Goal: Task Accomplishment & Management: Use online tool/utility

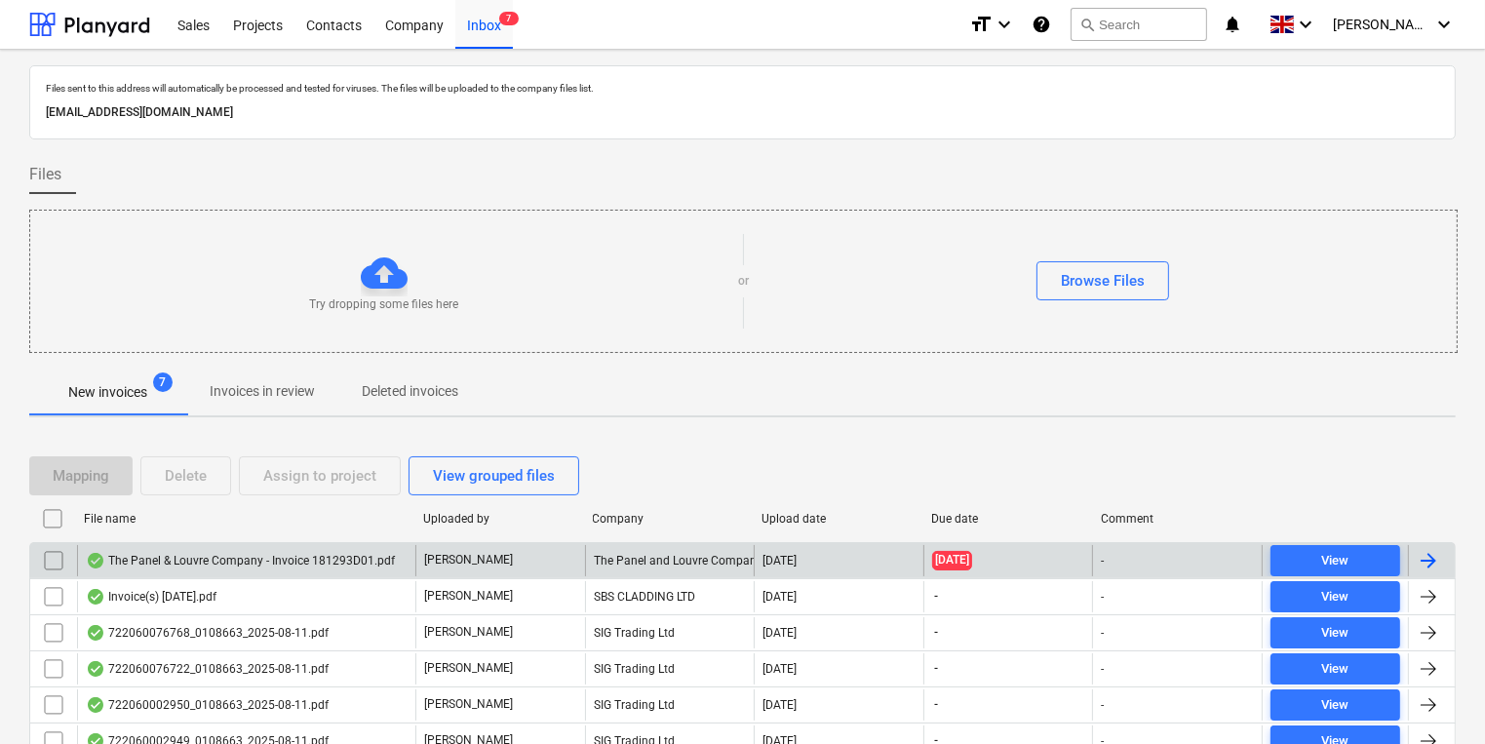
click at [271, 561] on div "The Panel & Louvre Company - Invoice 181293D01.pdf" at bounding box center [240, 561] width 309 height 16
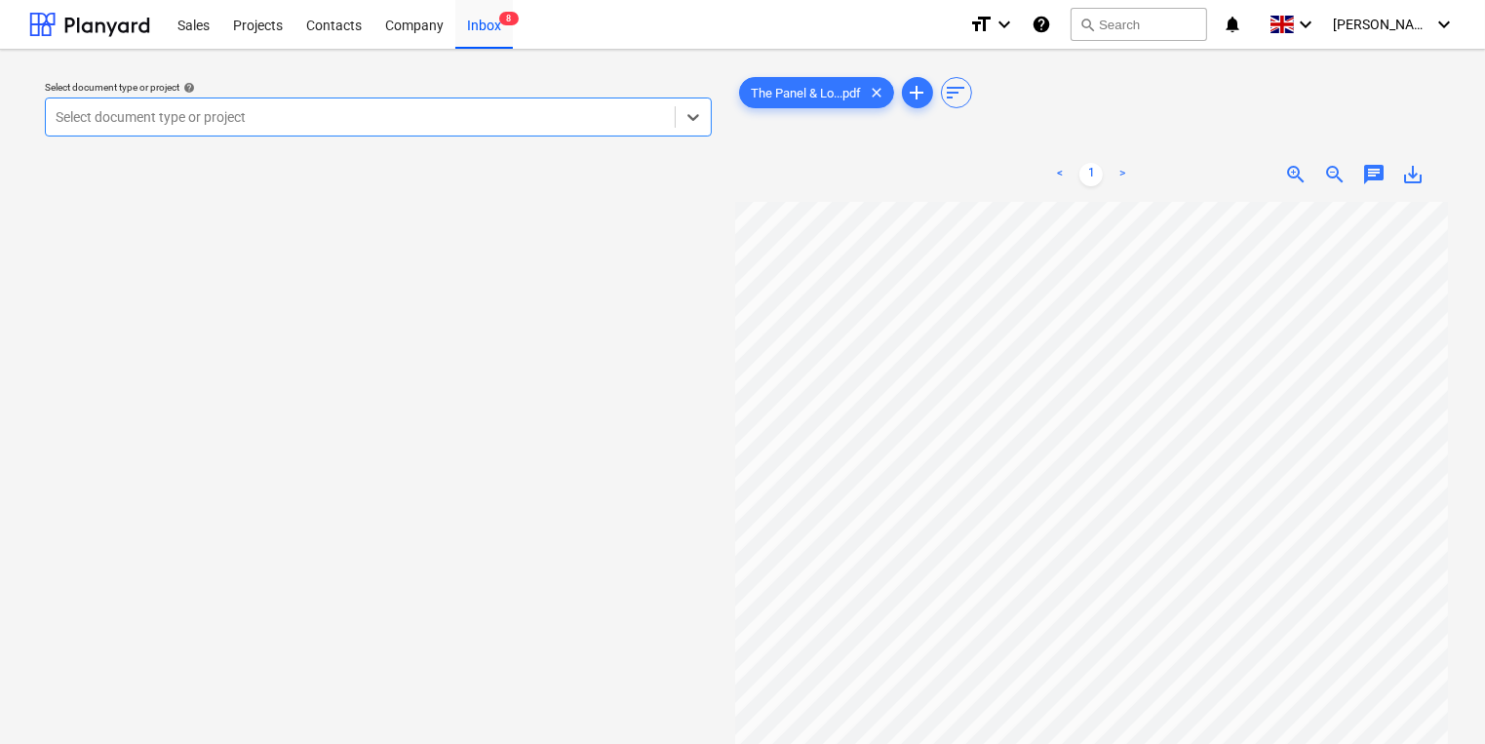
click at [455, 113] on div at bounding box center [360, 117] width 609 height 20
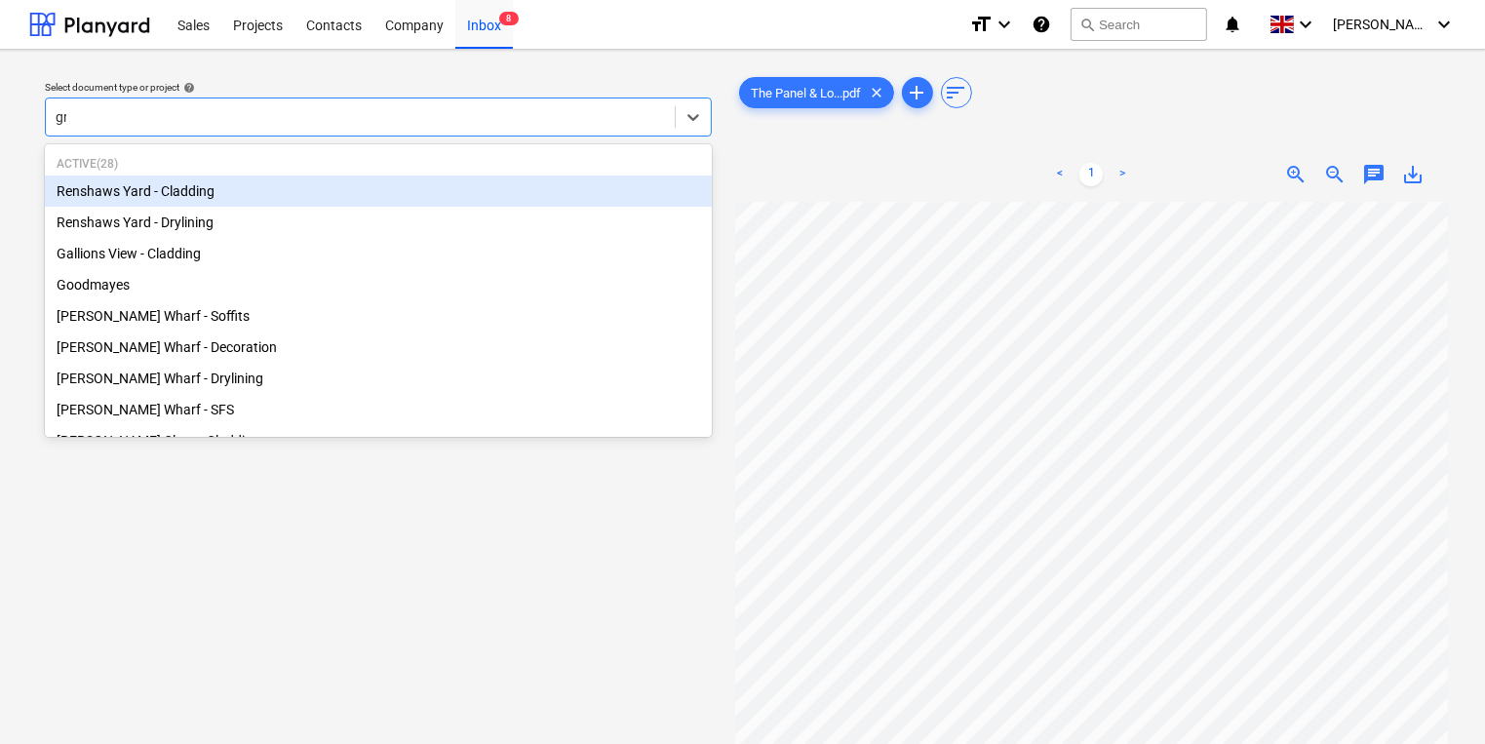
type input "gro"
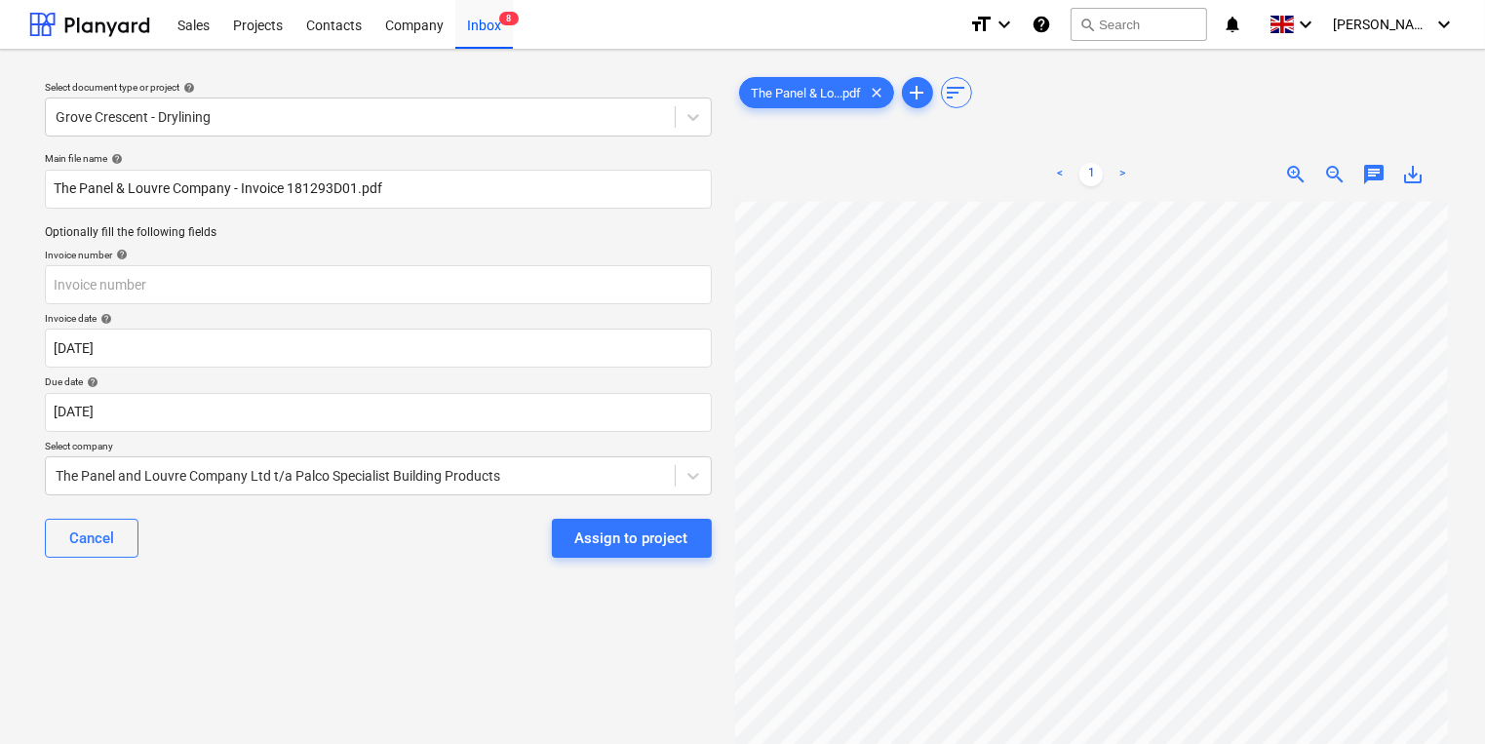
click at [827, 743] on html "Sales Projects Contacts Company Inbox 8 format_size keyboard_arrow_down help se…" at bounding box center [742, 372] width 1485 height 744
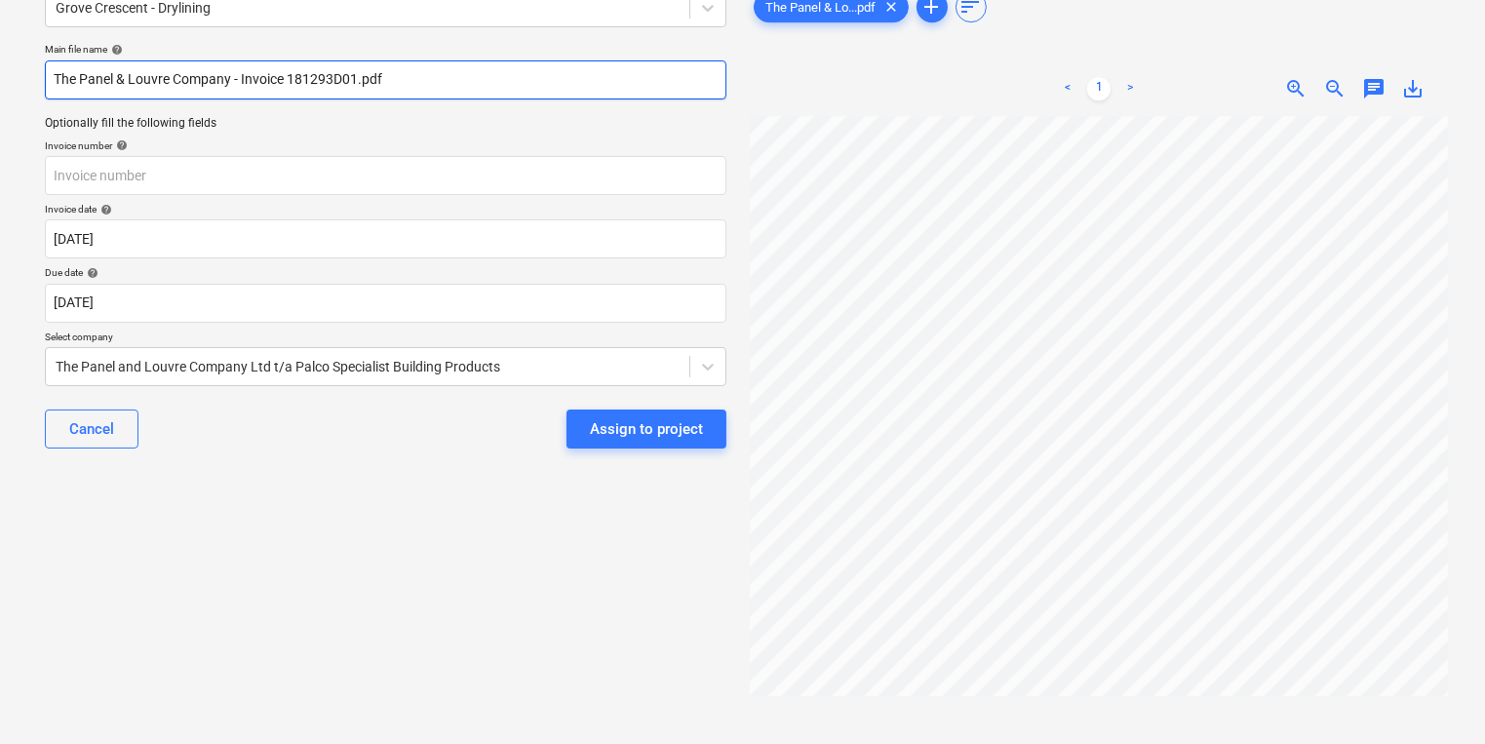
scroll to position [105, 0]
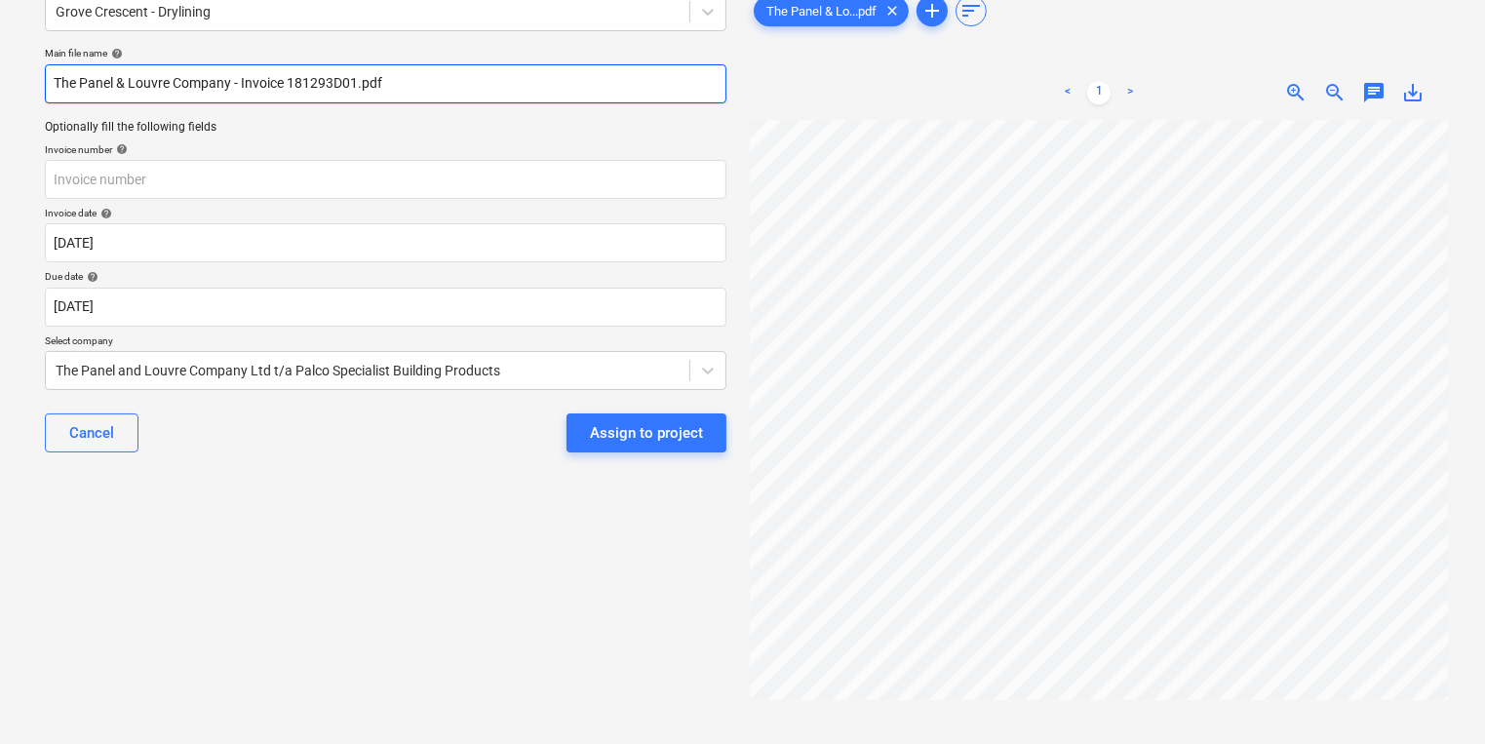
drag, startPoint x: 291, startPoint y: 14, endPoint x: 357, endPoint y: 78, distance: 92.4
click at [357, 78] on input "The Panel & Louvre Company - Invoice 181293D01.pdf" at bounding box center [386, 83] width 682 height 39
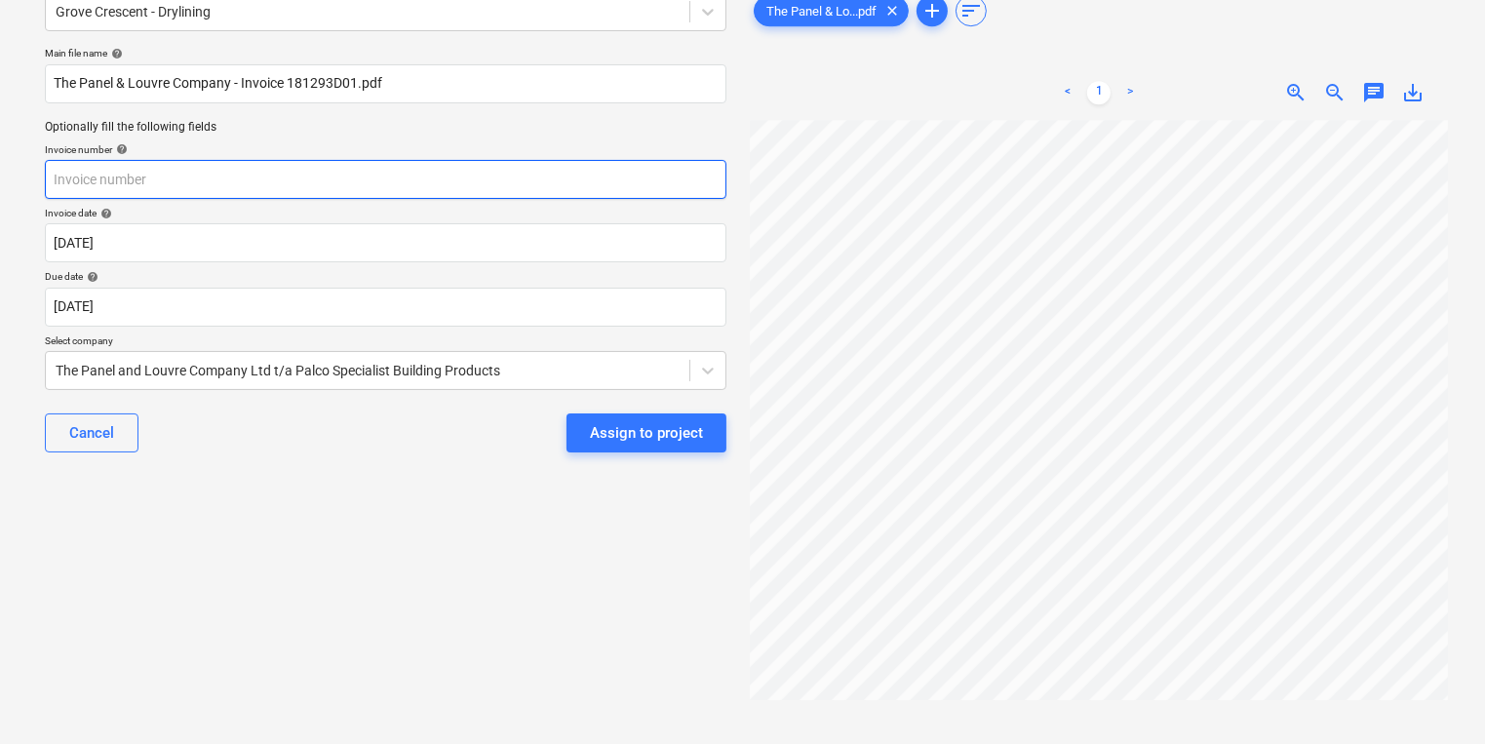
click at [193, 178] on input "text" at bounding box center [386, 179] width 682 height 39
paste input "181293D01"
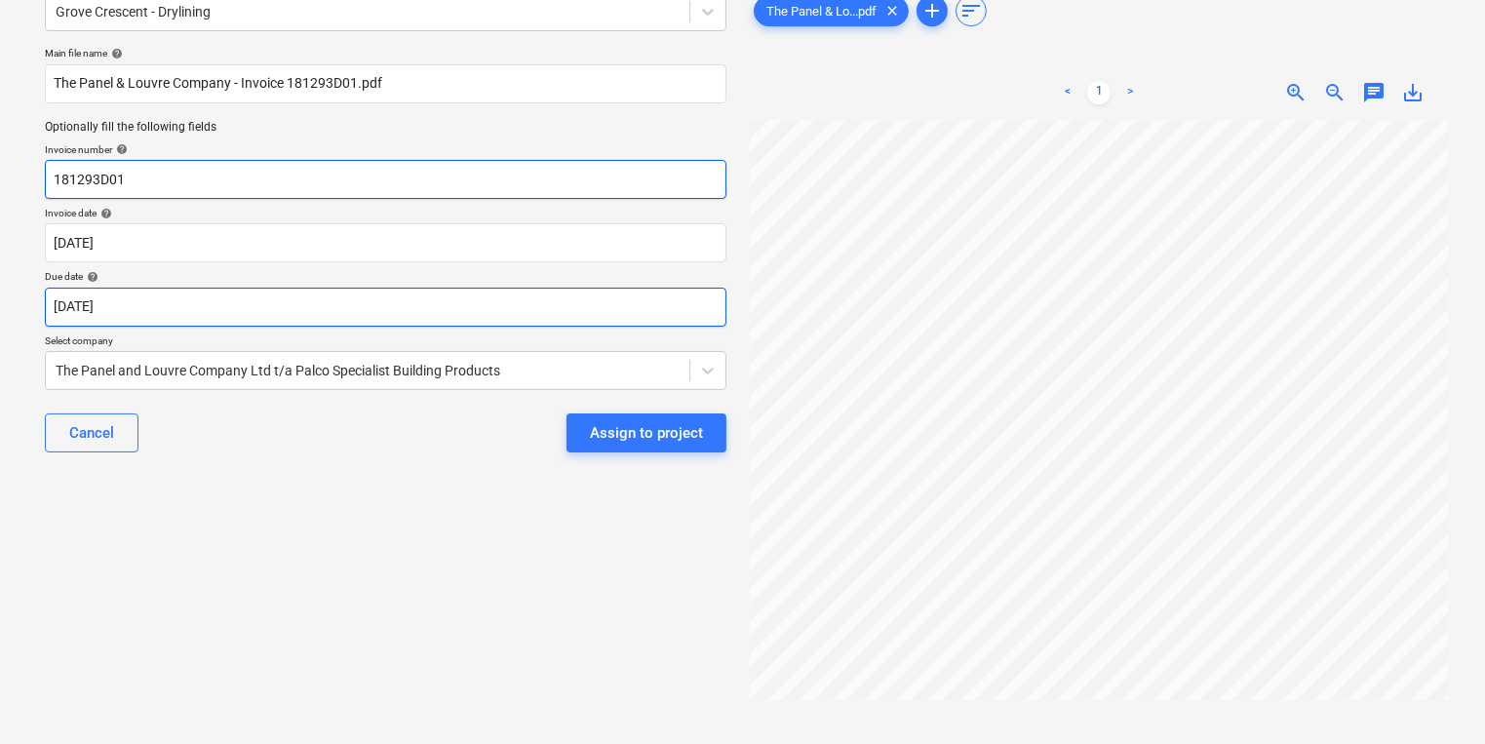
type input "181293D01"
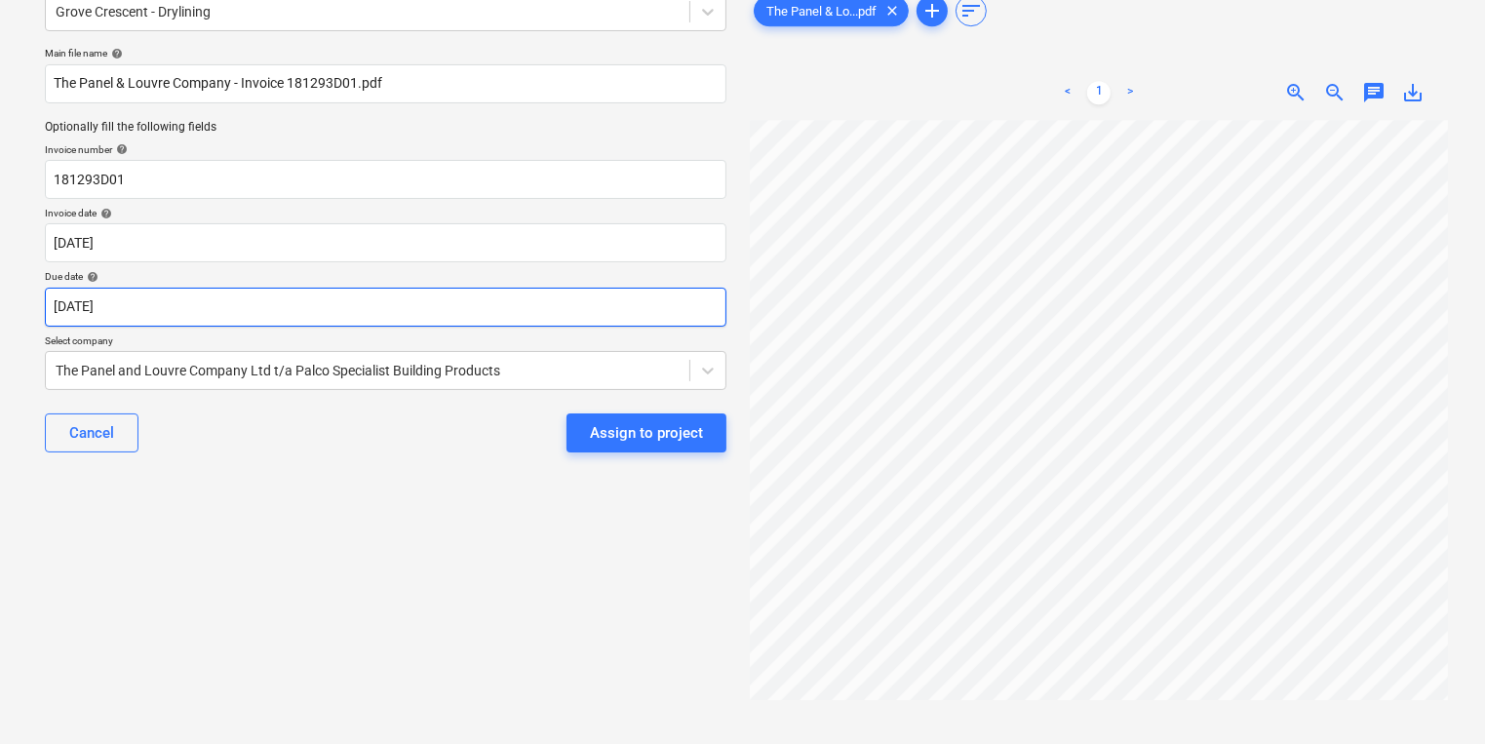
click at [197, 311] on body "Sales Projects Contacts Company Inbox 8 format_size keyboard_arrow_down help se…" at bounding box center [742, 267] width 1485 height 744
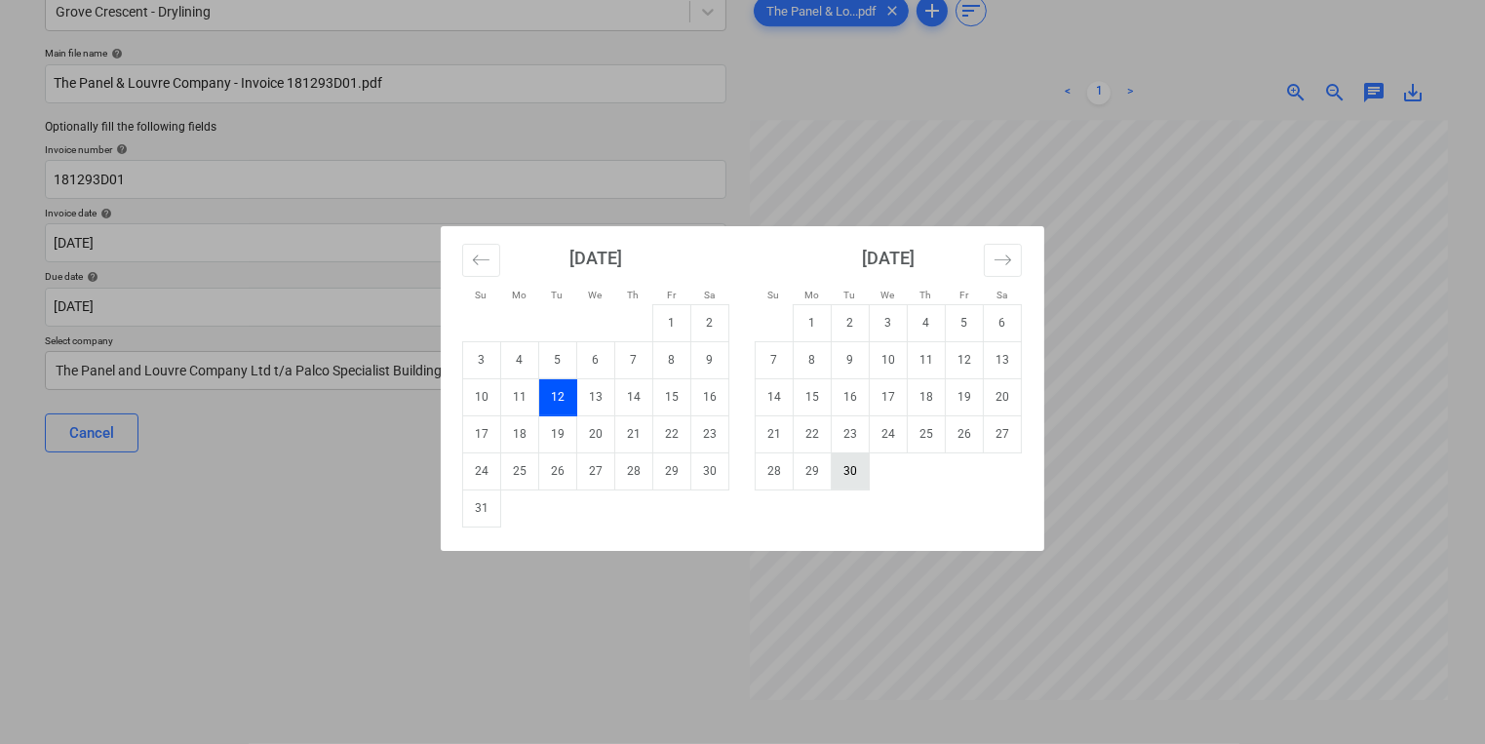
click at [854, 472] on td "30" at bounding box center [851, 470] width 38 height 37
type input "[DATE]"
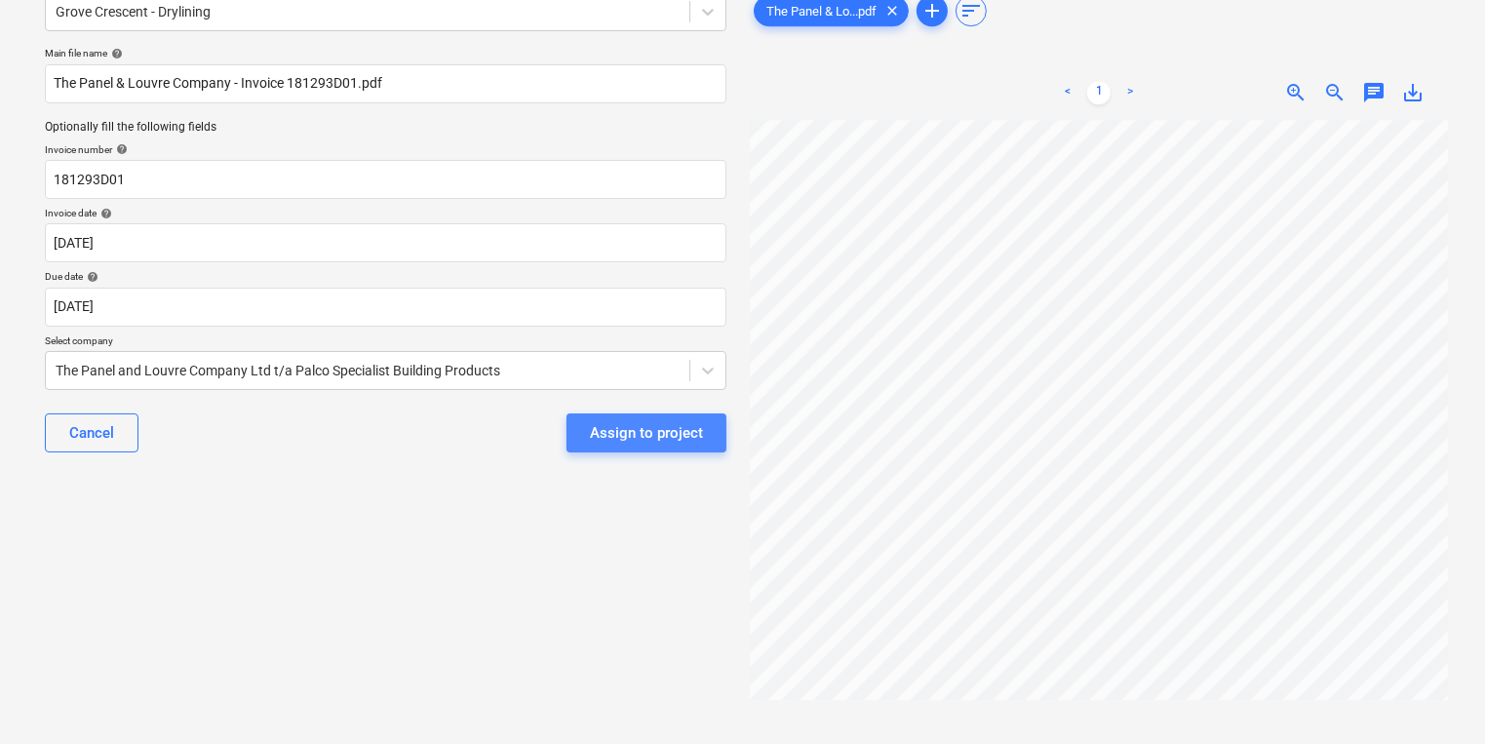
click at [617, 429] on div "Assign to project" at bounding box center [646, 432] width 113 height 25
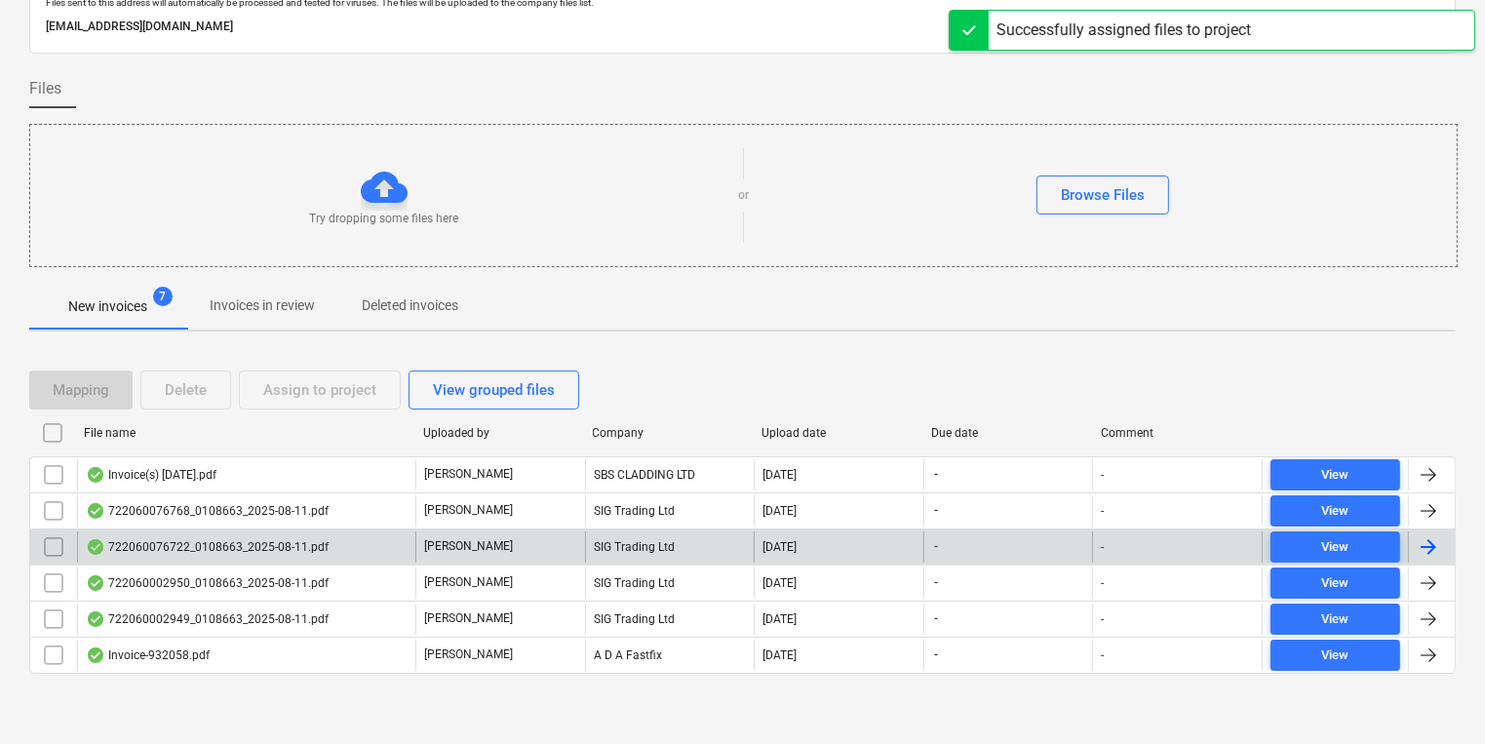
scroll to position [82, 0]
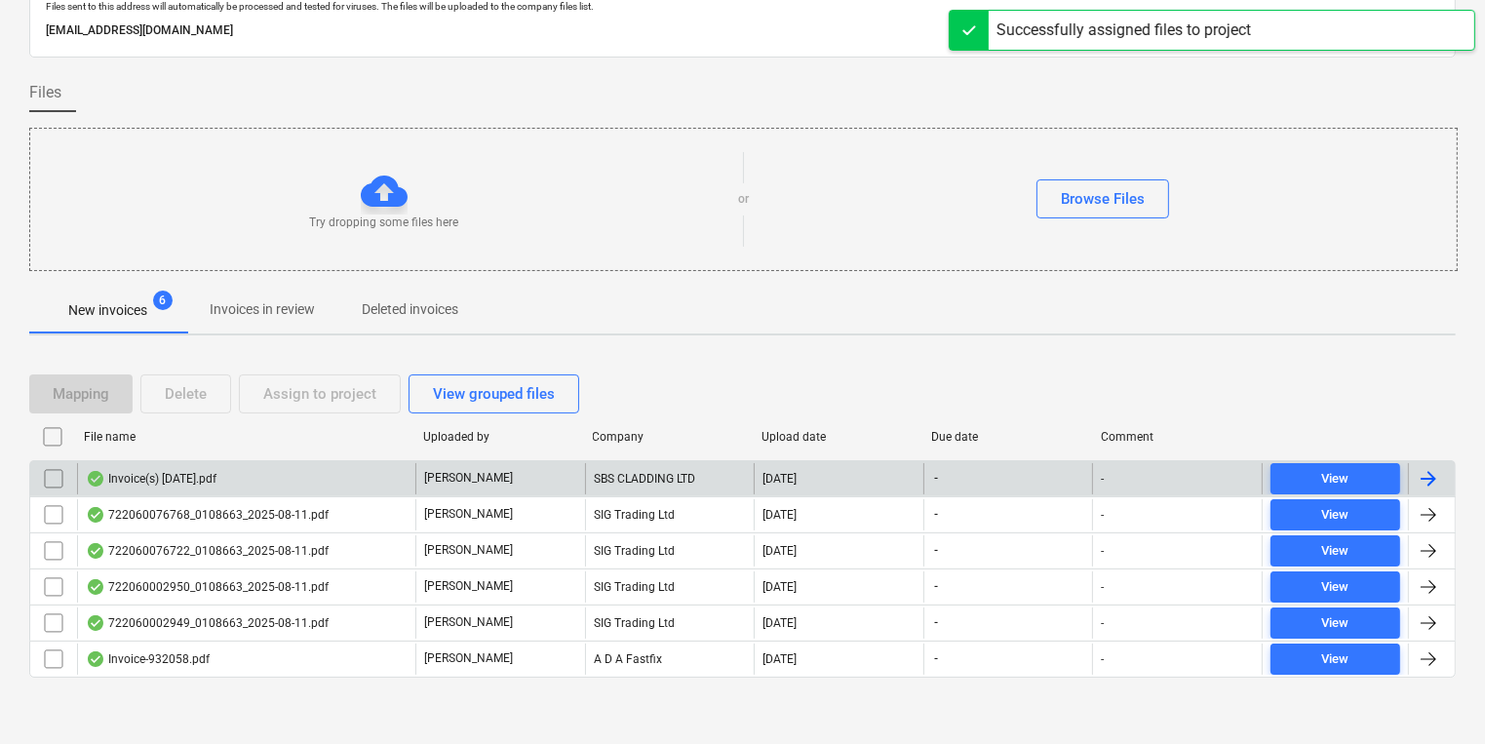
click at [342, 477] on div "Invoice(s) [DATE].pdf" at bounding box center [246, 478] width 338 height 31
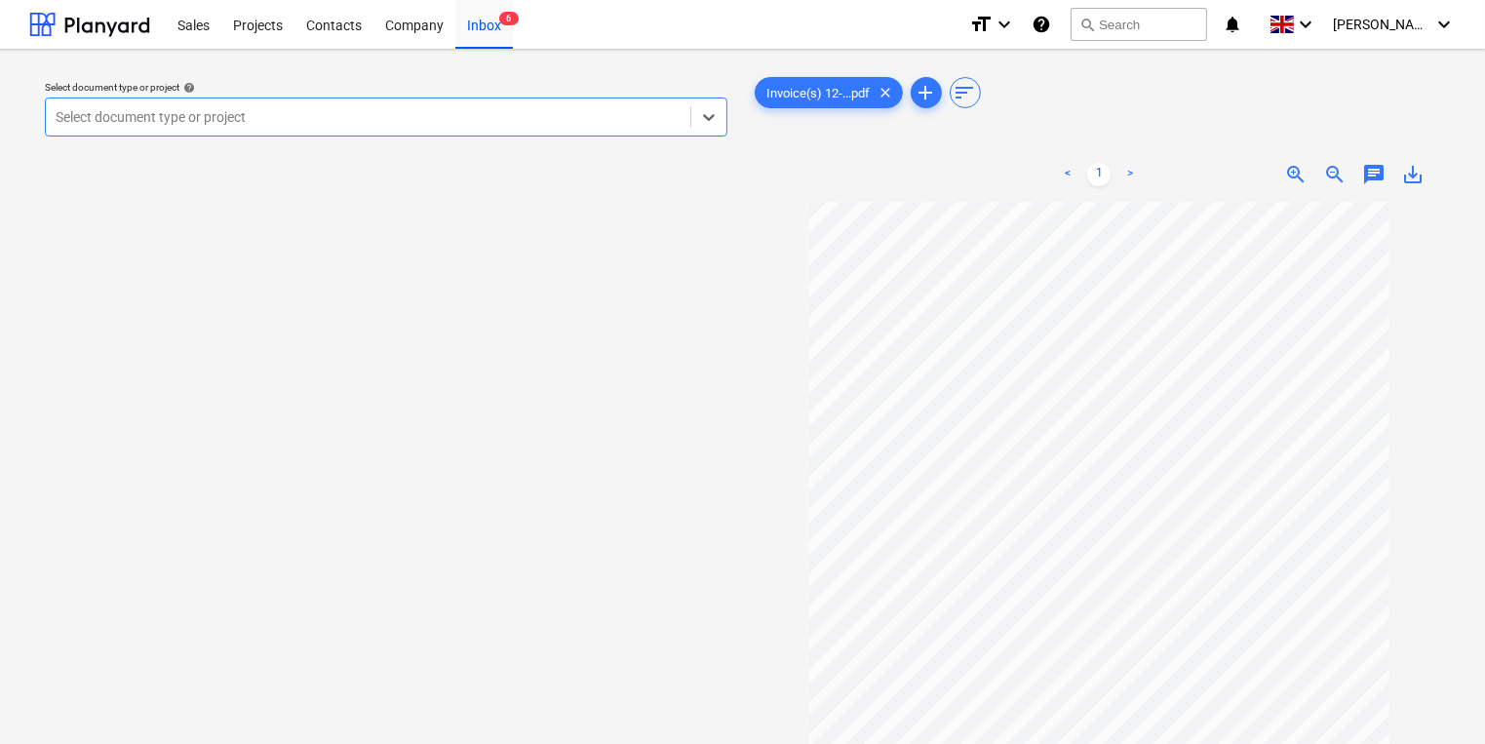
scroll to position [135, 0]
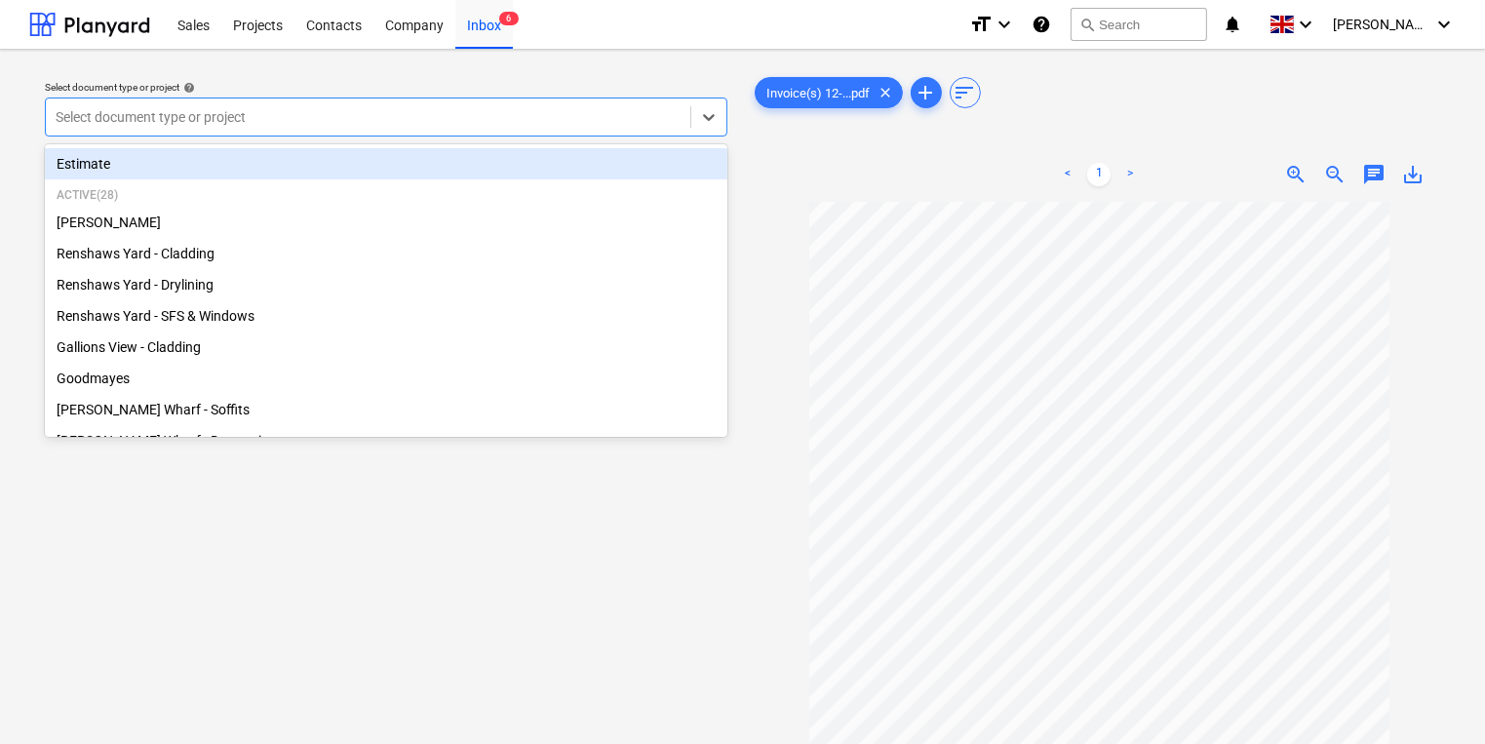
click at [545, 110] on div at bounding box center [368, 117] width 625 height 20
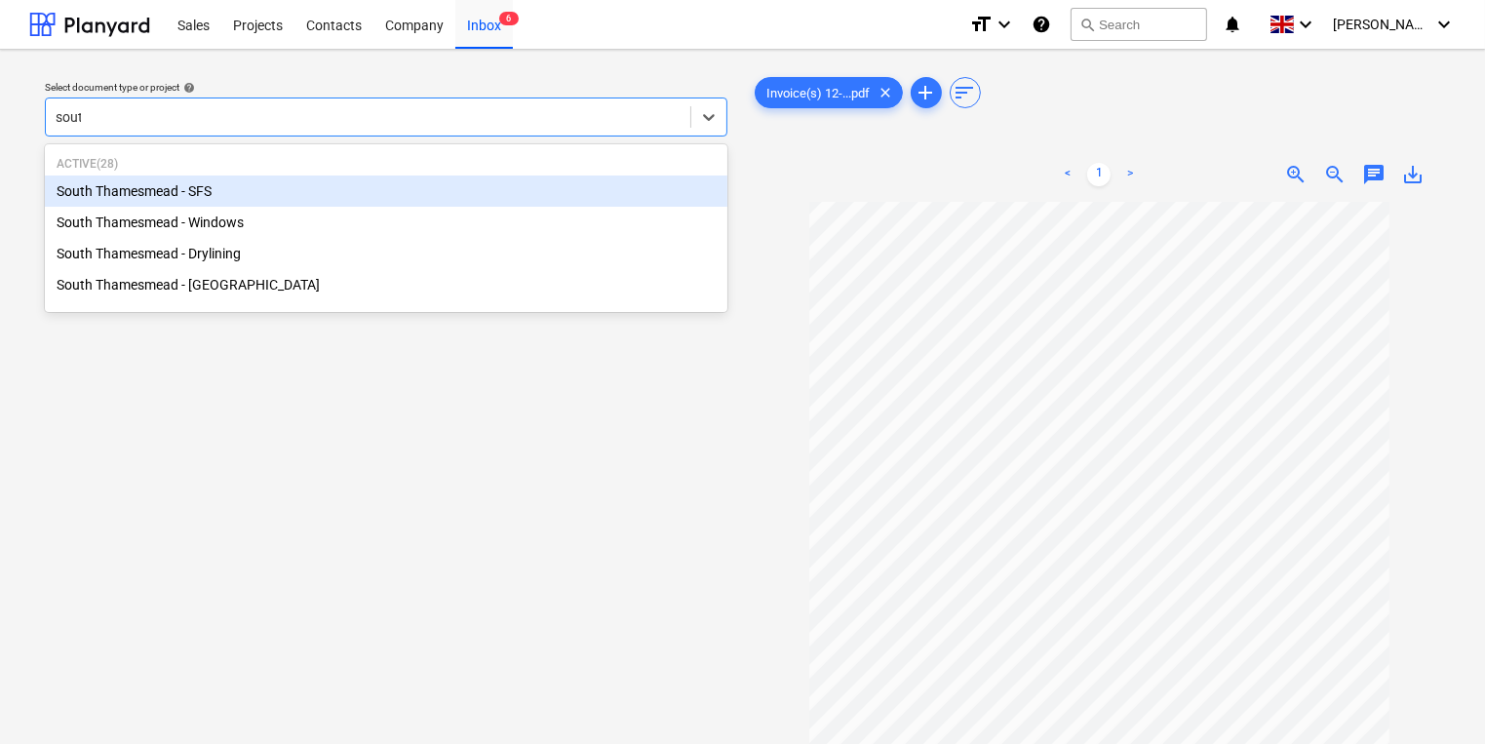
type input "south"
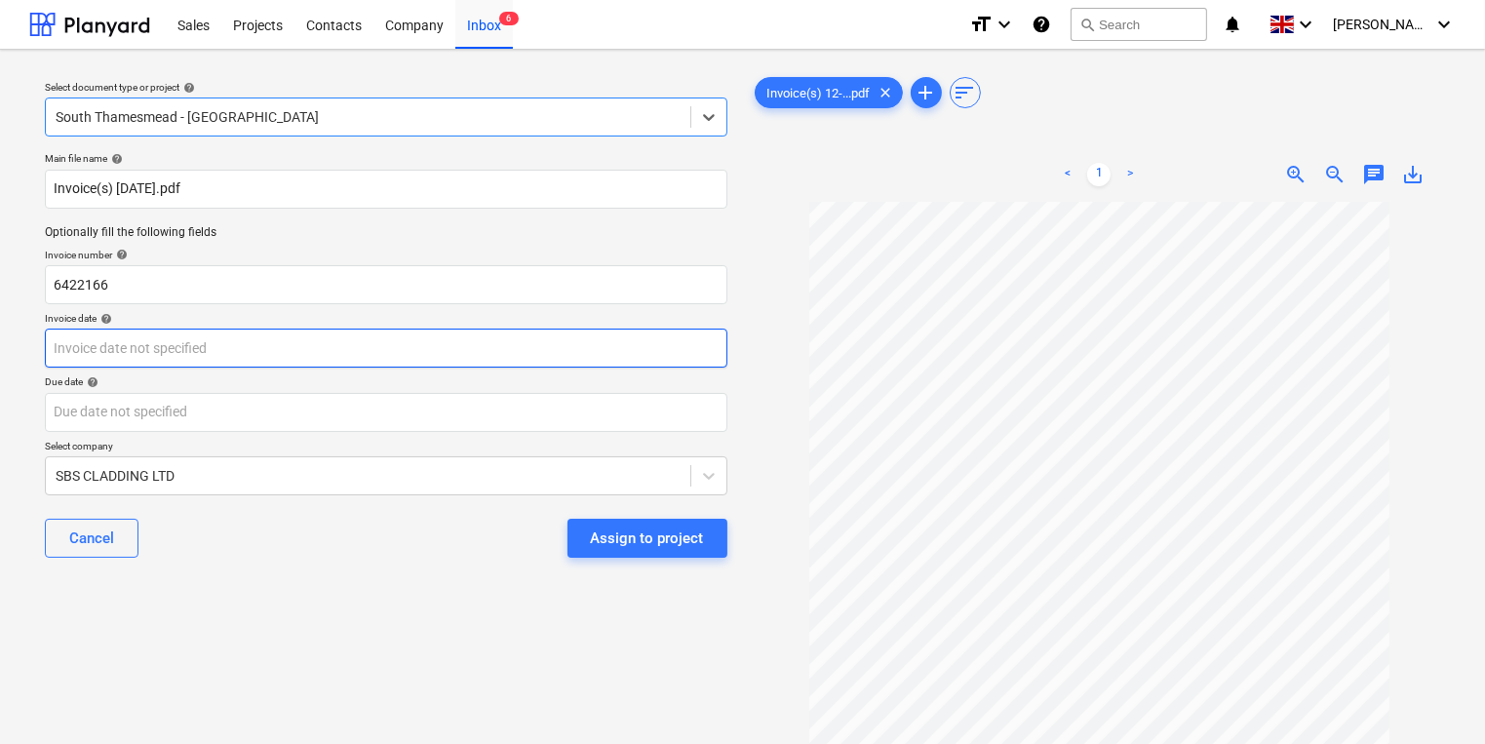
click at [412, 350] on body "Sales Projects Contacts Company Inbox 6 format_size keyboard_arrow_down help se…" at bounding box center [742, 372] width 1485 height 744
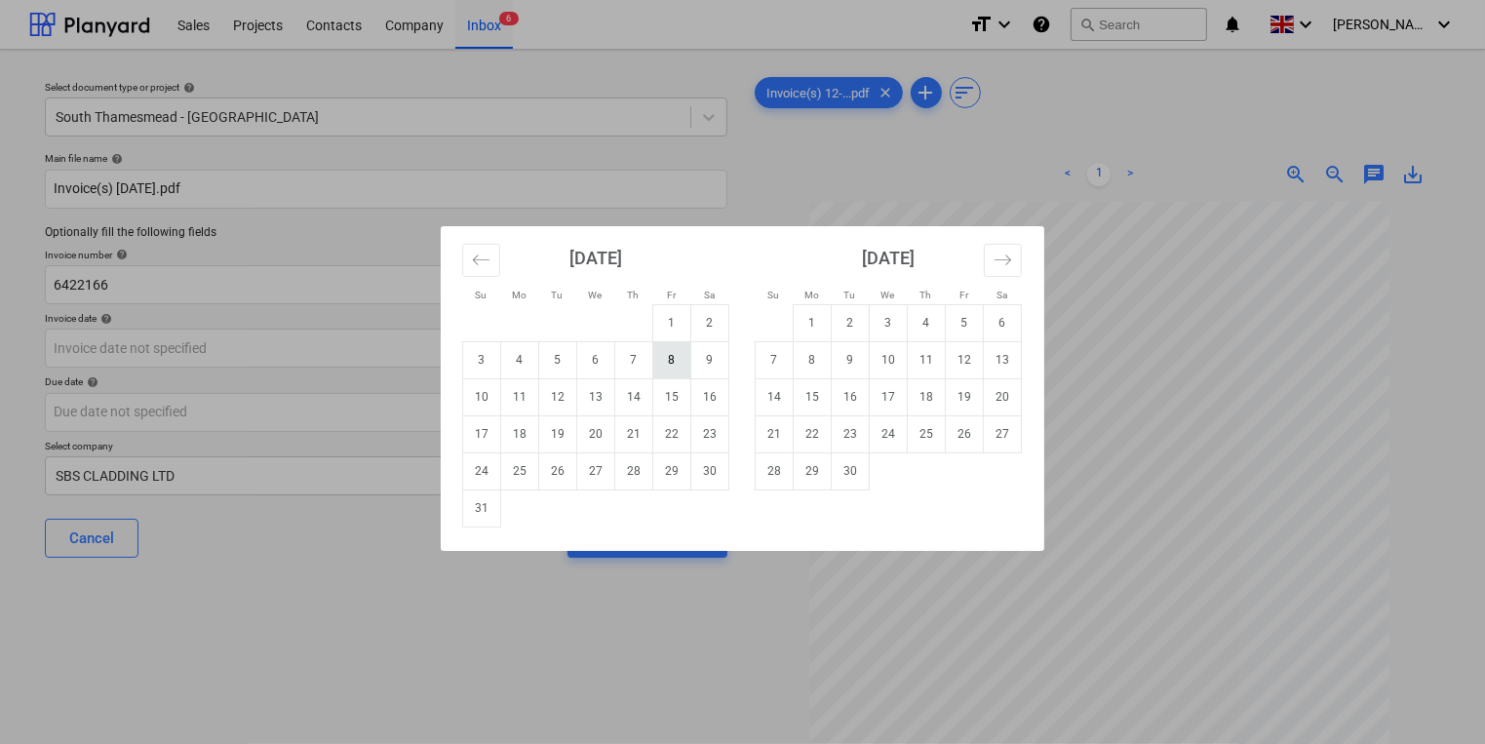
click at [671, 358] on td "8" at bounding box center [672, 359] width 38 height 37
type input "[DATE]"
click at [585, 406] on body "Sales Projects Contacts Company Inbox 6 format_size keyboard_arrow_down help se…" at bounding box center [742, 372] width 1485 height 744
click at [860, 468] on td "30" at bounding box center [851, 470] width 38 height 37
type input "[DATE]"
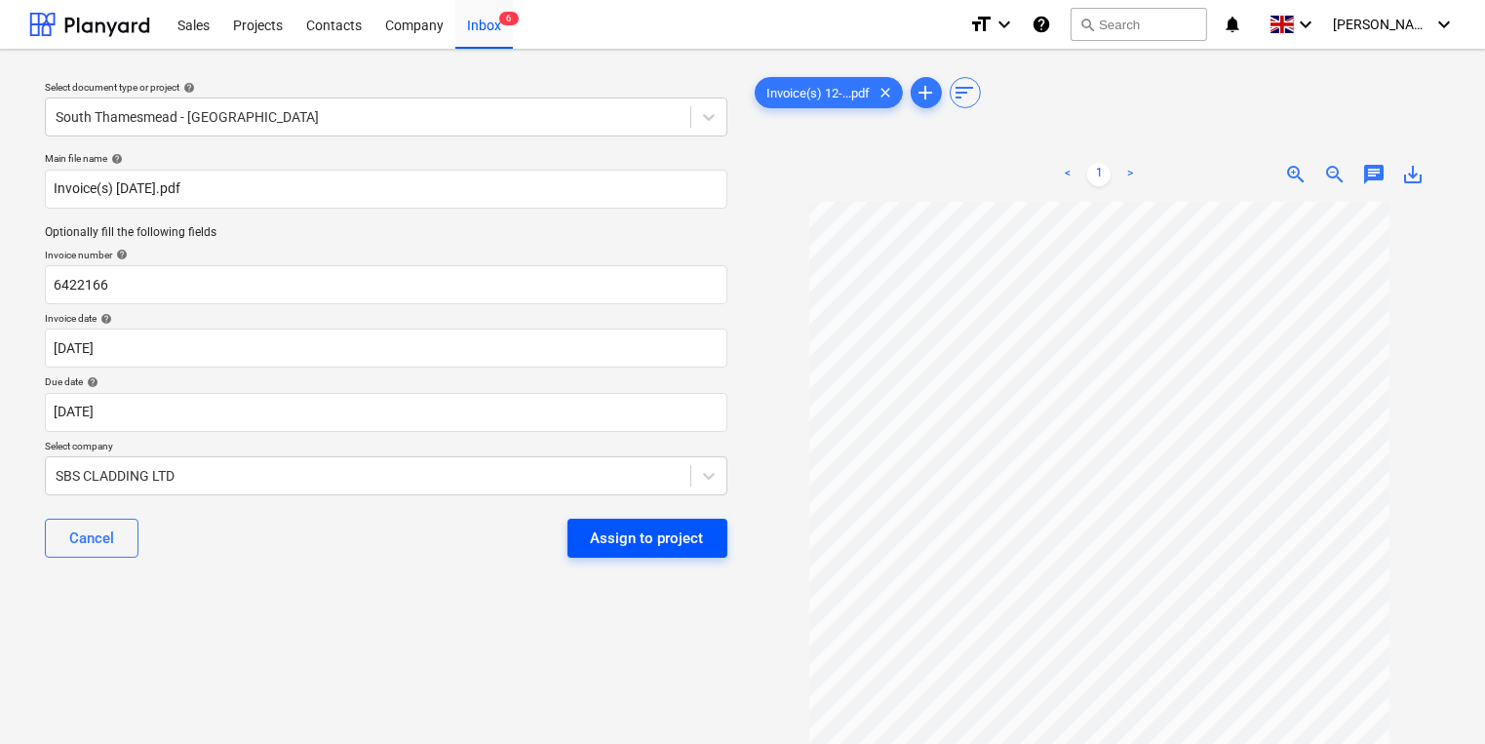
click at [652, 538] on div "Assign to project" at bounding box center [647, 538] width 113 height 25
